Goal: Task Accomplishment & Management: Use online tool/utility

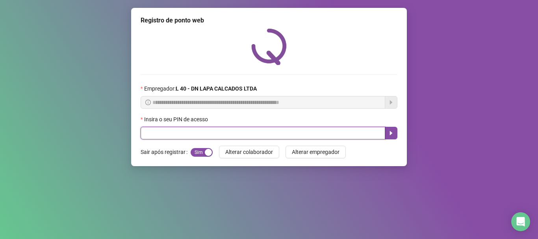
click at [216, 136] on input "text" at bounding box center [263, 133] width 245 height 13
type input "*****"
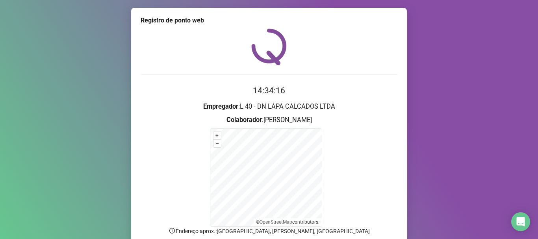
scroll to position [66, 0]
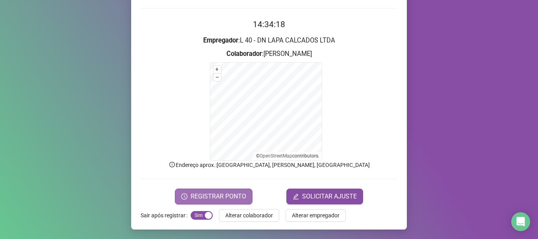
click at [226, 197] on span "REGISTRAR PONTO" at bounding box center [219, 196] width 56 height 9
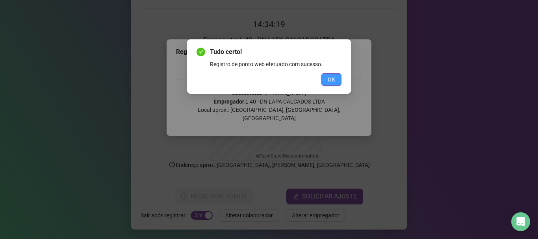
click at [327, 84] on button "OK" at bounding box center [332, 79] width 20 height 13
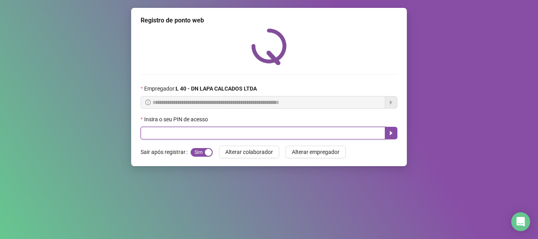
click at [244, 135] on input "text" at bounding box center [263, 133] width 245 height 13
type input "*****"
click at [392, 136] on icon "caret-right" at bounding box center [391, 133] width 6 height 6
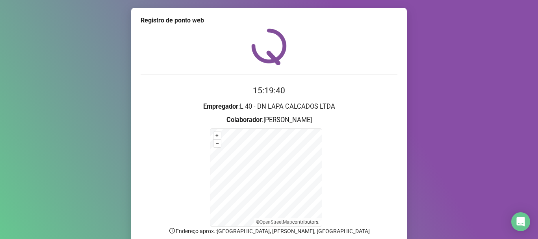
scroll to position [39, 0]
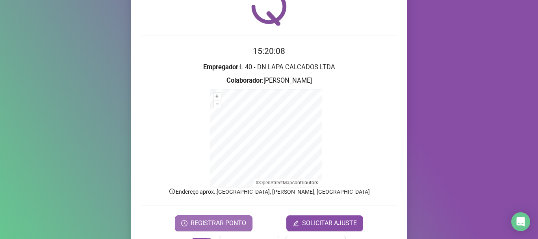
click at [208, 220] on span "REGISTRAR PONTO" at bounding box center [219, 223] width 56 height 9
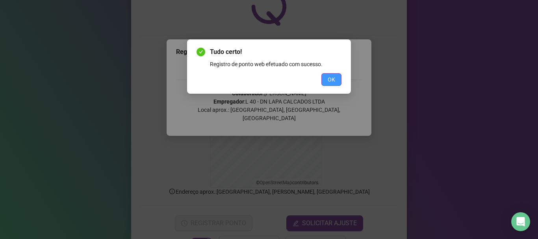
click at [331, 80] on span "OK" at bounding box center [331, 79] width 7 height 9
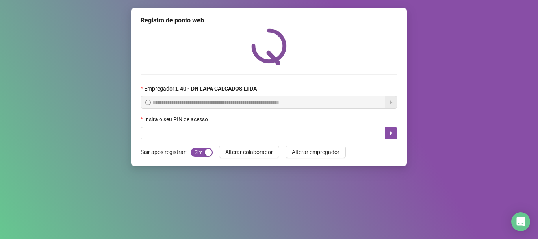
scroll to position [0, 0]
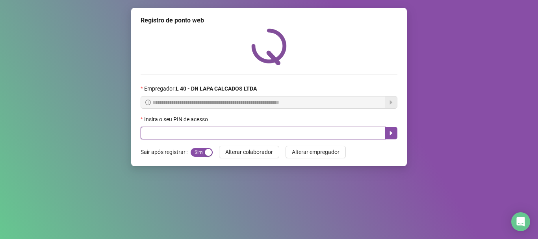
click at [204, 136] on input "text" at bounding box center [263, 133] width 245 height 13
type input "*****"
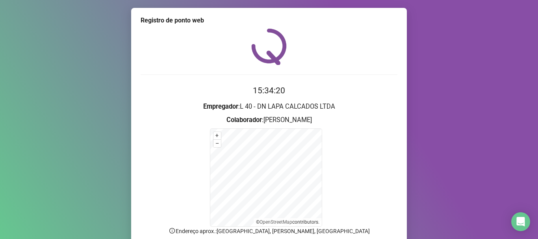
scroll to position [66, 0]
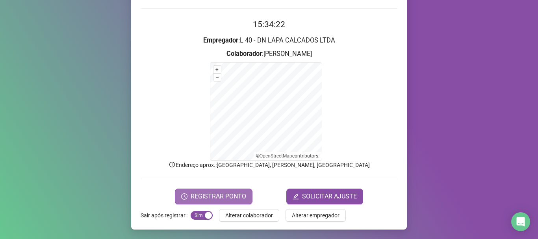
click at [220, 196] on span "REGISTRAR PONTO" at bounding box center [219, 196] width 56 height 9
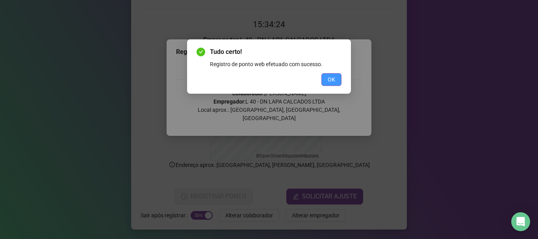
click at [324, 85] on button "OK" at bounding box center [332, 79] width 20 height 13
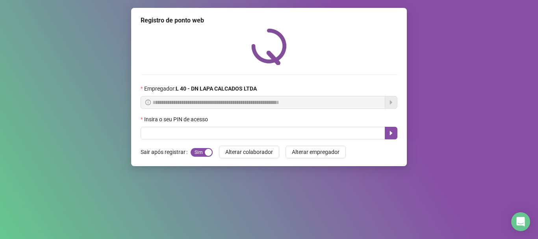
scroll to position [0, 0]
